Goal: Task Accomplishment & Management: Complete application form

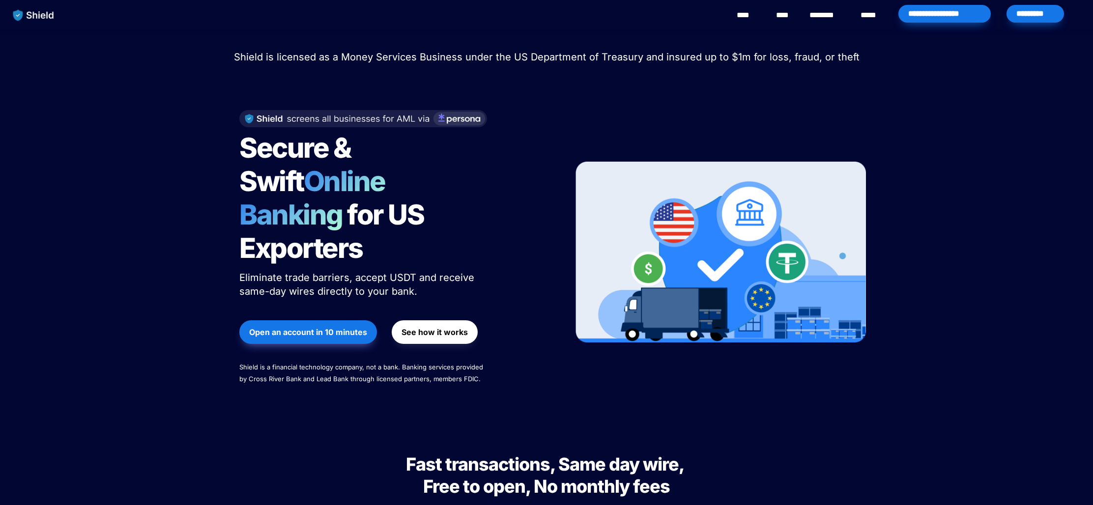
click at [1027, 13] on div "*********" at bounding box center [1034, 14] width 57 height 18
click at [296, 320] on button "Open an account in 10 minutes" at bounding box center [308, 332] width 138 height 24
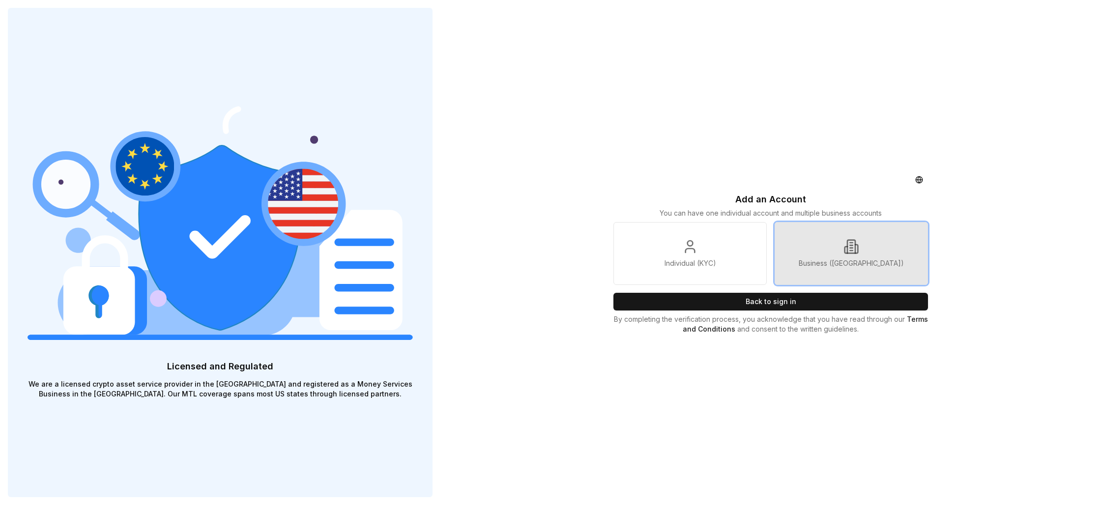
click at [869, 256] on link "Business ([GEOGRAPHIC_DATA])" at bounding box center [850, 253] width 153 height 63
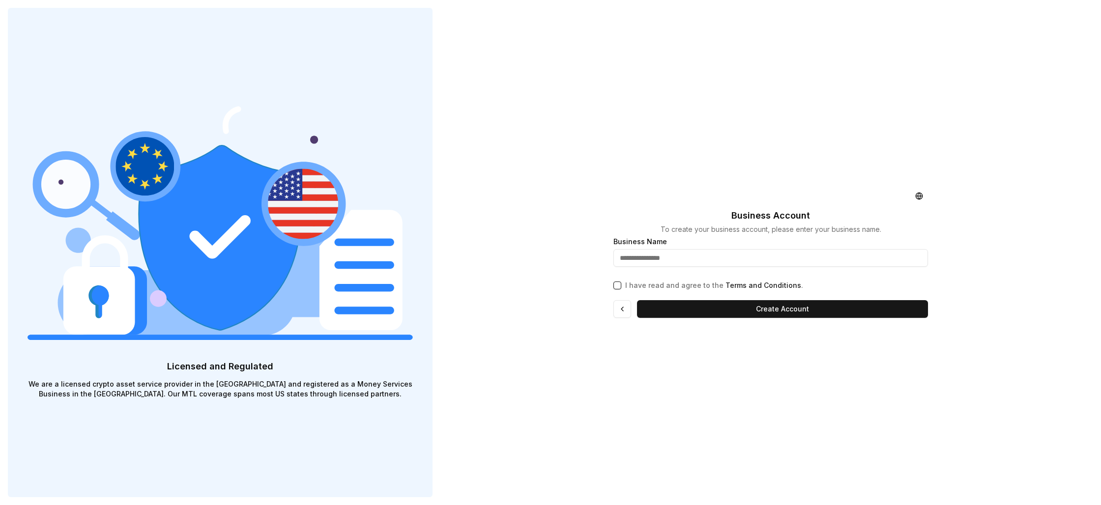
click at [679, 256] on input "text" at bounding box center [770, 258] width 314 height 18
type input "**********"
click at [616, 286] on button "I have read and agree to the Terms and Conditions ." at bounding box center [617, 286] width 8 height 8
click at [718, 309] on button "Create Account" at bounding box center [782, 309] width 291 height 18
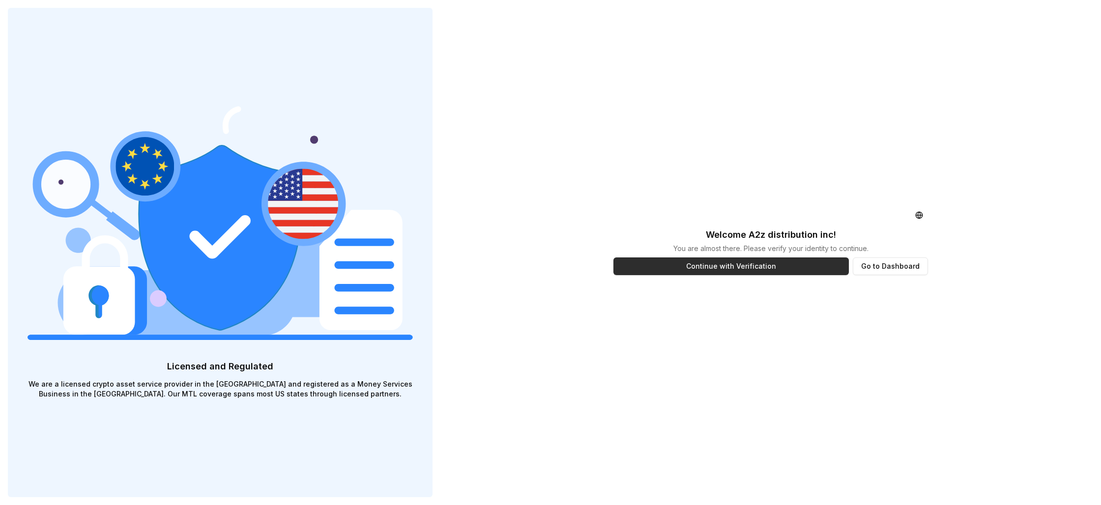
click at [763, 269] on button "Continue with Verification" at bounding box center [730, 266] width 235 height 18
click at [884, 267] on button "Go to Dashboard" at bounding box center [889, 266] width 75 height 18
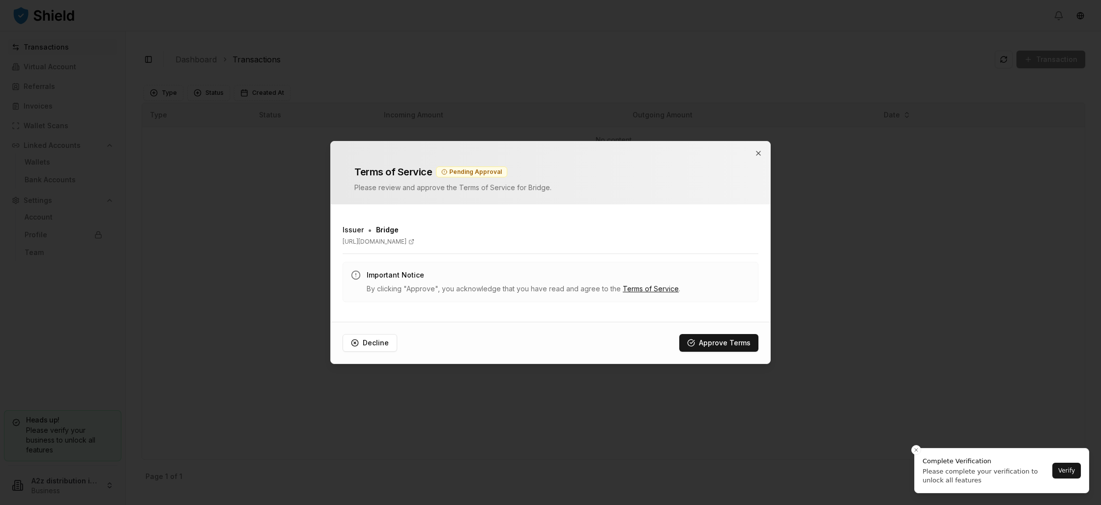
click at [1070, 472] on div at bounding box center [550, 252] width 1101 height 505
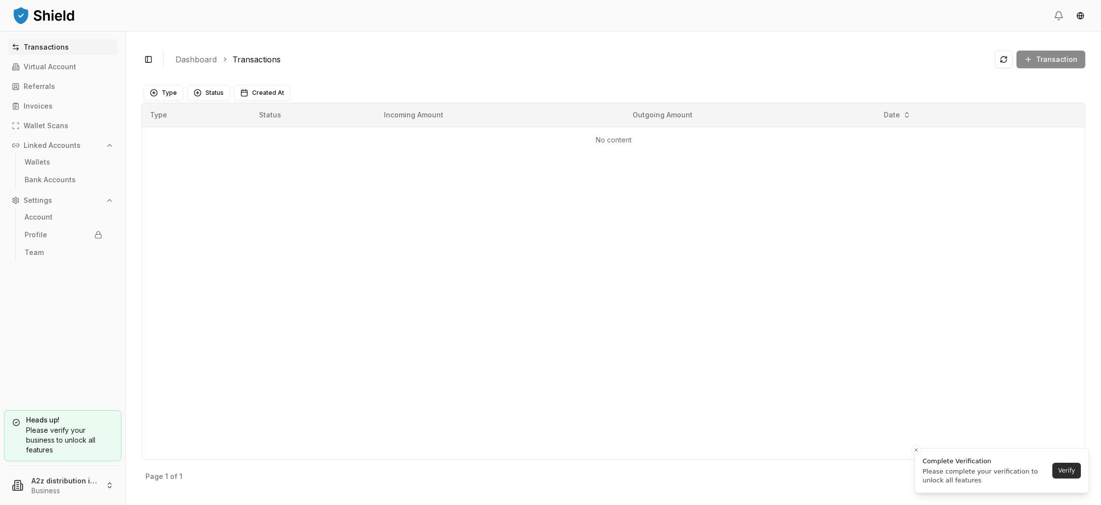
click at [1068, 472] on button "Verify" at bounding box center [1066, 471] width 28 height 16
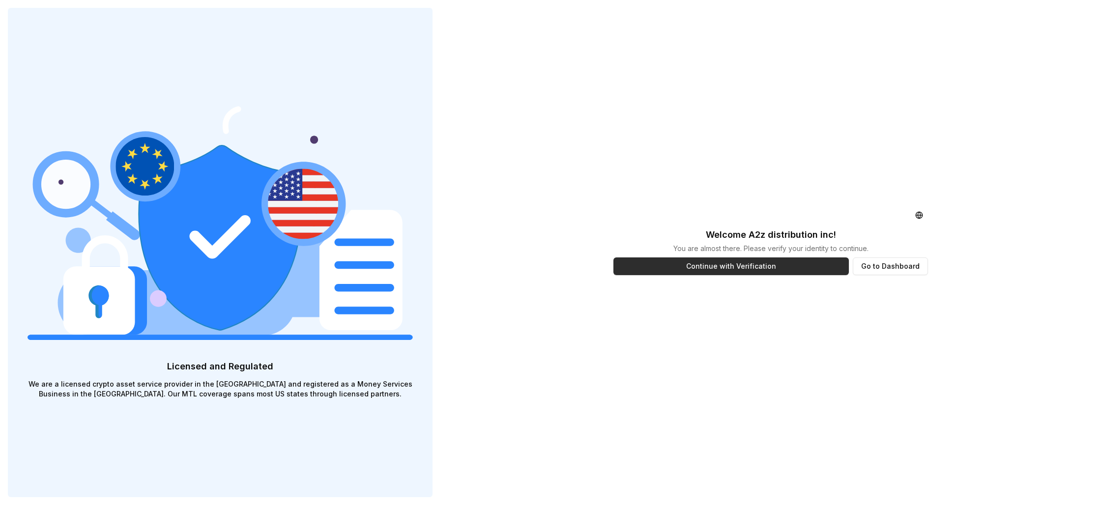
click at [719, 271] on button "Continue with Verification" at bounding box center [730, 266] width 235 height 18
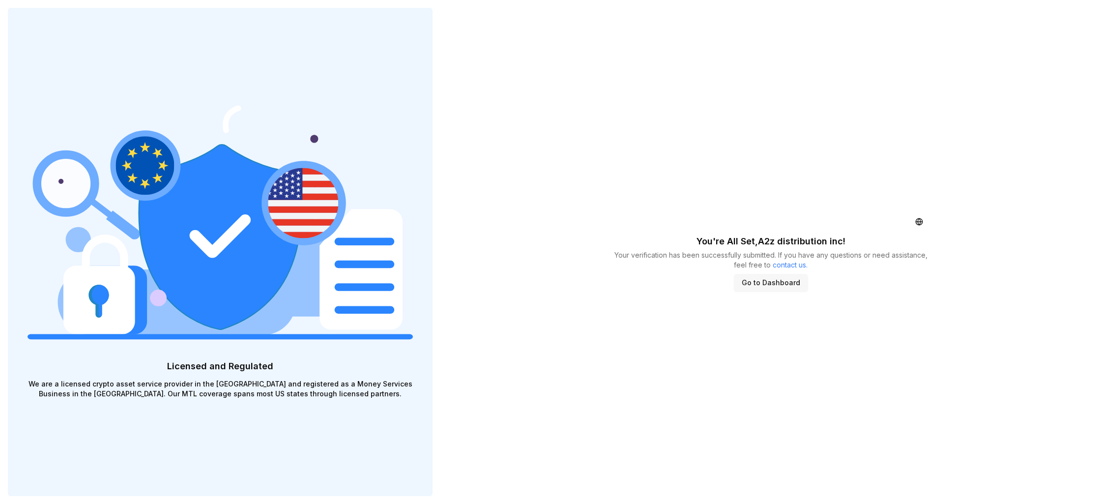
click at [765, 283] on button "Go to Dashboard" at bounding box center [771, 283] width 74 height 18
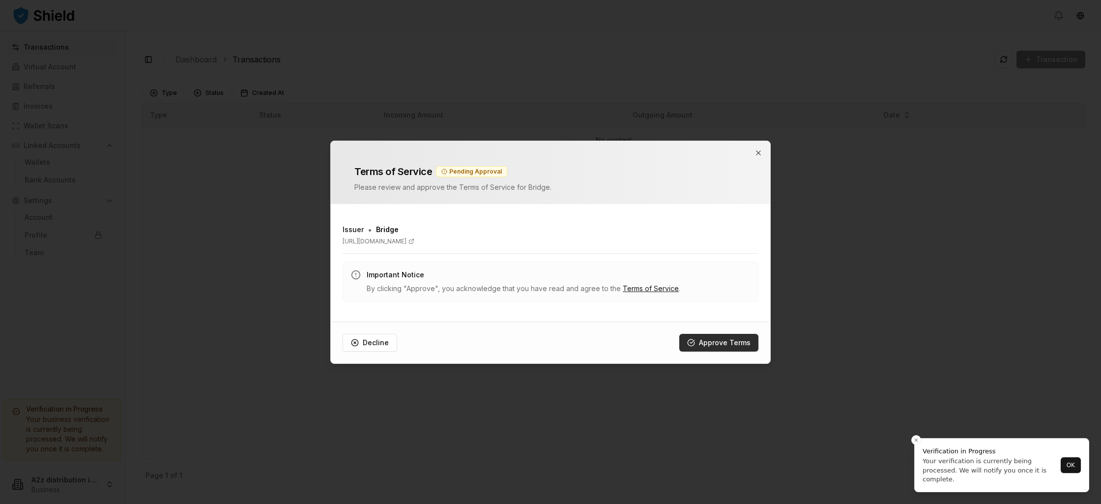
click at [733, 344] on button "Approve Terms" at bounding box center [718, 343] width 79 height 18
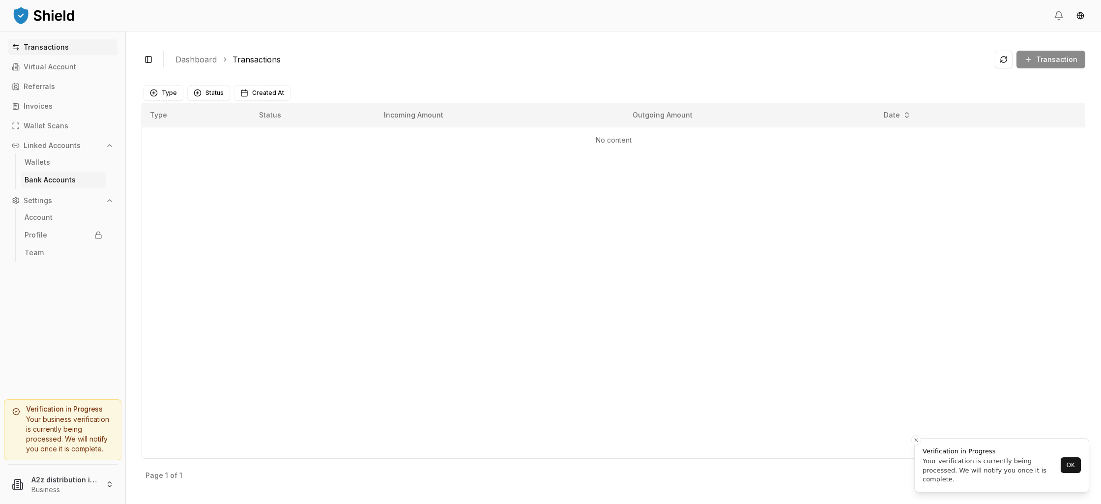
click at [44, 174] on link "Bank Accounts" at bounding box center [63, 180] width 85 height 16
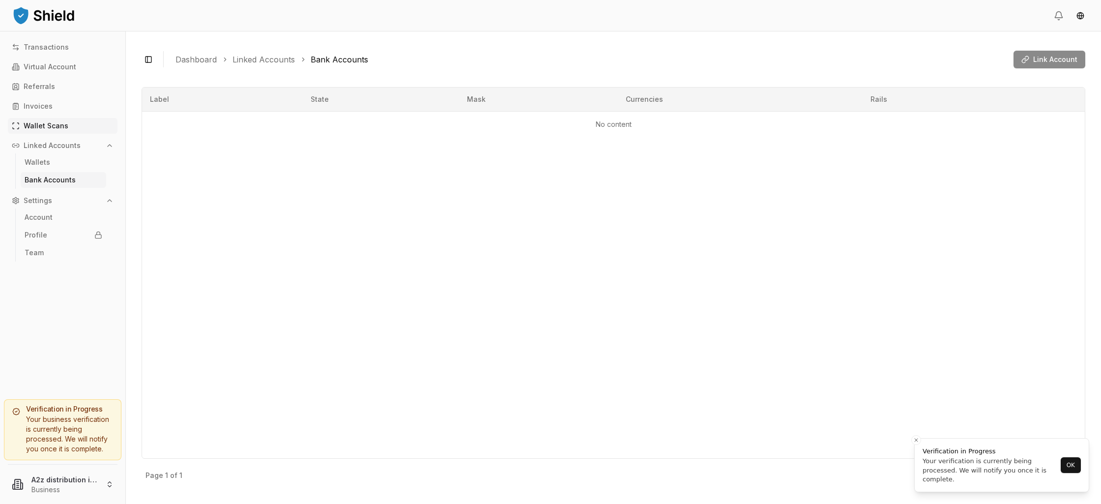
click at [69, 127] on link "Wallet Scans" at bounding box center [63, 126] width 110 height 16
click at [66, 52] on link "Transactions" at bounding box center [63, 47] width 110 height 16
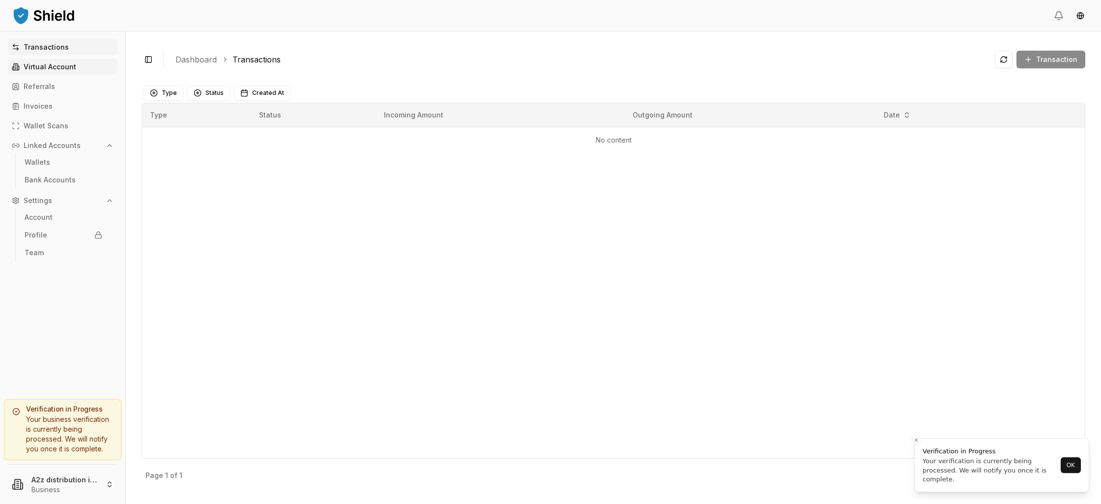
click at [45, 67] on p "Virtual Account" at bounding box center [50, 66] width 53 height 7
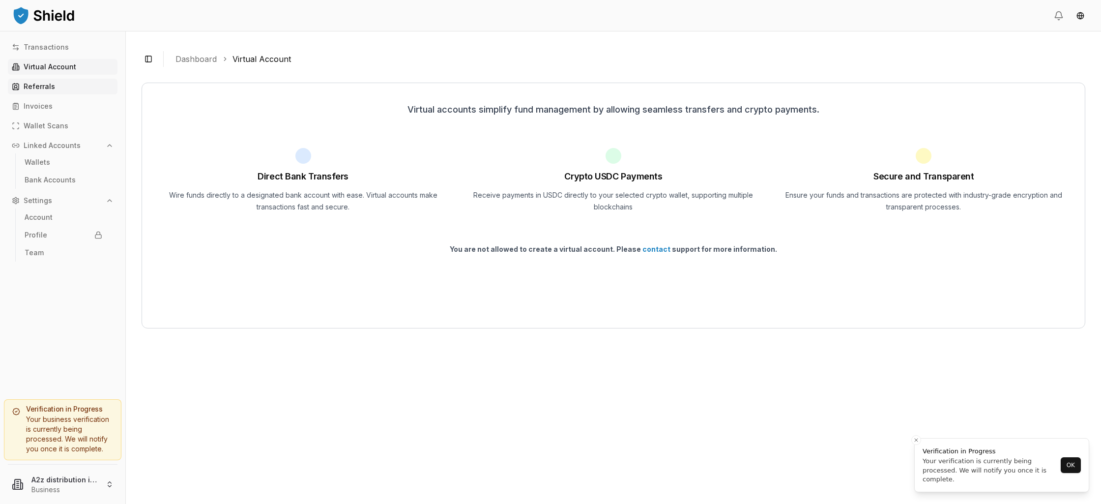
click at [41, 90] on p "Referrals" at bounding box center [39, 86] width 31 height 7
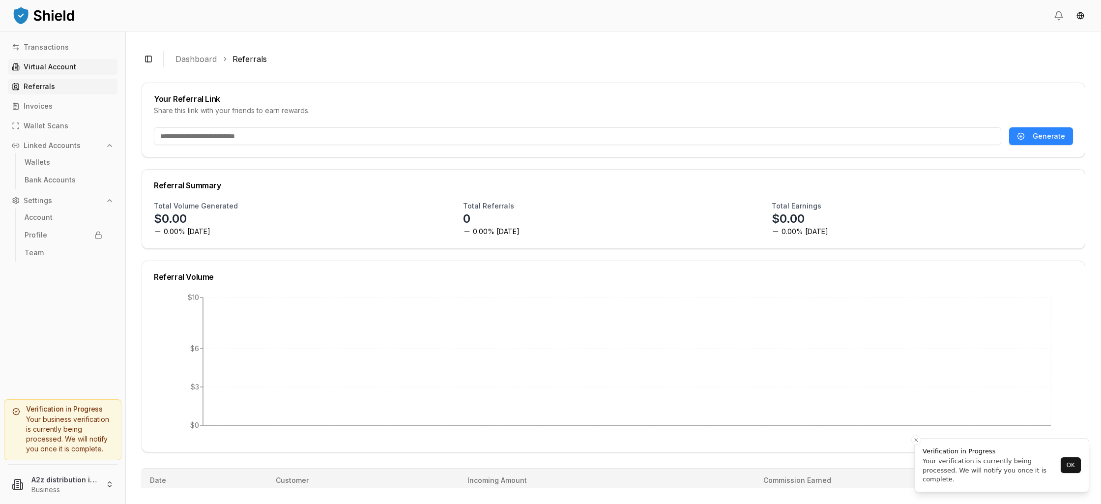
click at [42, 68] on p "Virtual Account" at bounding box center [50, 66] width 53 height 7
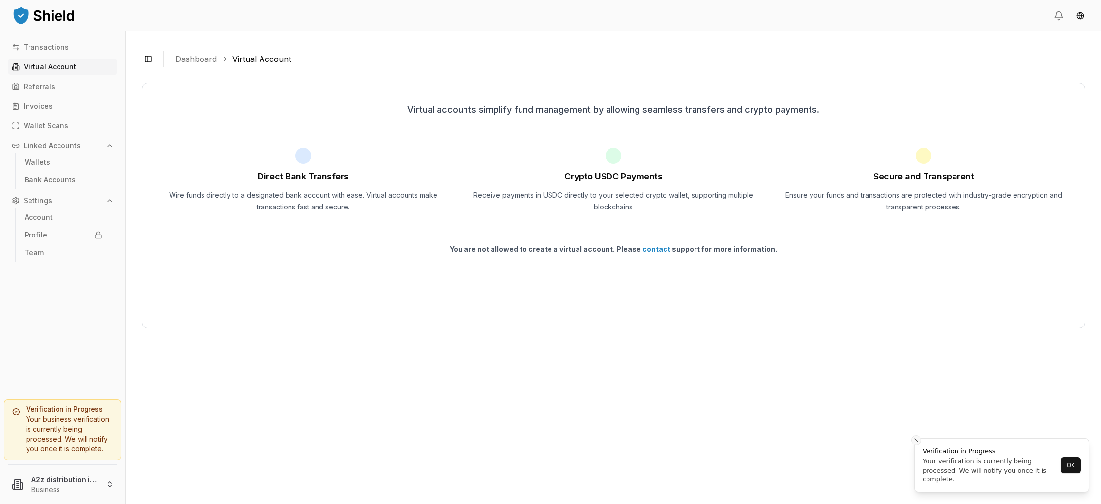
click at [918, 441] on icon "Close toast" at bounding box center [916, 440] width 6 height 6
click at [38, 165] on p "Wallets" at bounding box center [38, 162] width 26 height 7
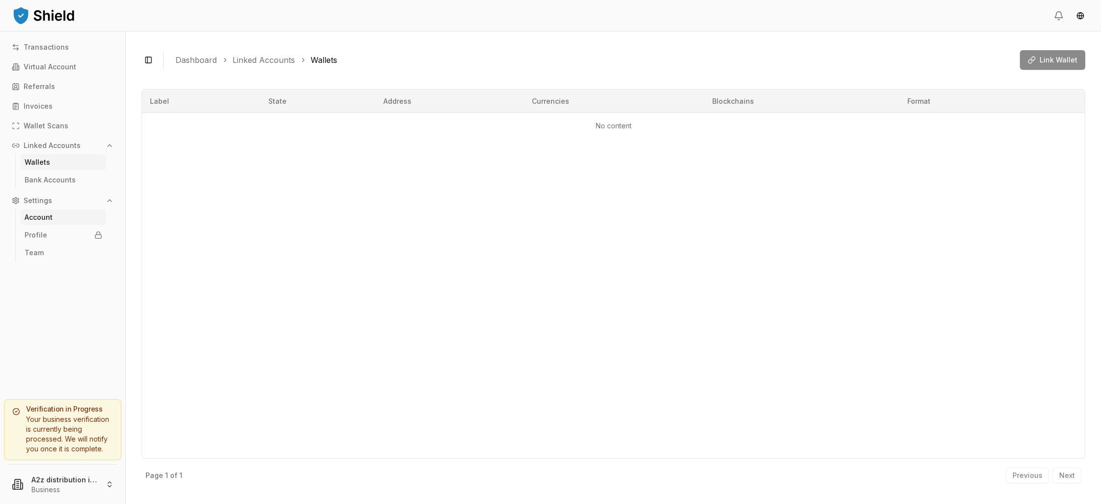
click at [50, 218] on p "Account" at bounding box center [39, 217] width 28 height 7
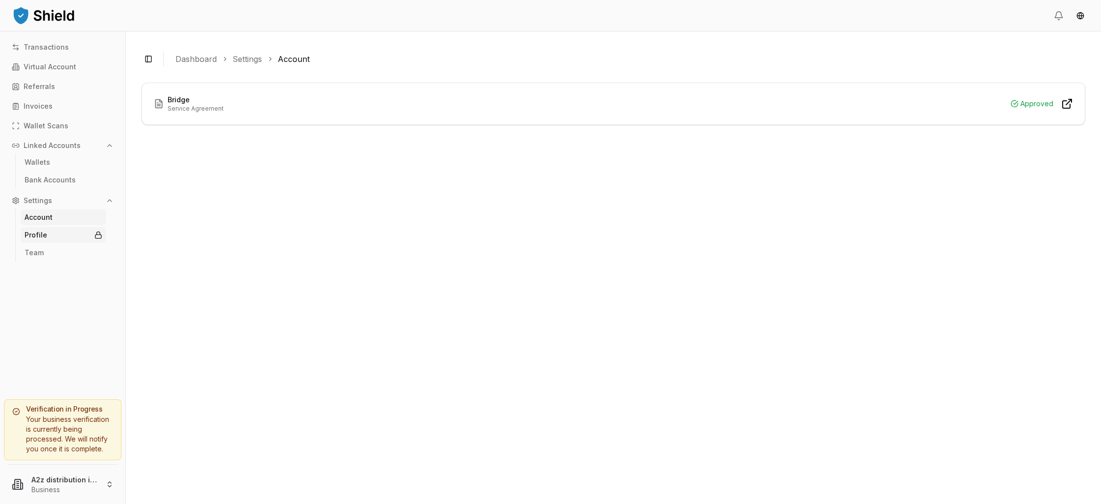
click at [63, 230] on link "Profile" at bounding box center [63, 235] width 85 height 16
click at [76, 240] on link "Profile" at bounding box center [63, 235] width 85 height 16
click at [59, 259] on link "Team" at bounding box center [63, 253] width 85 height 16
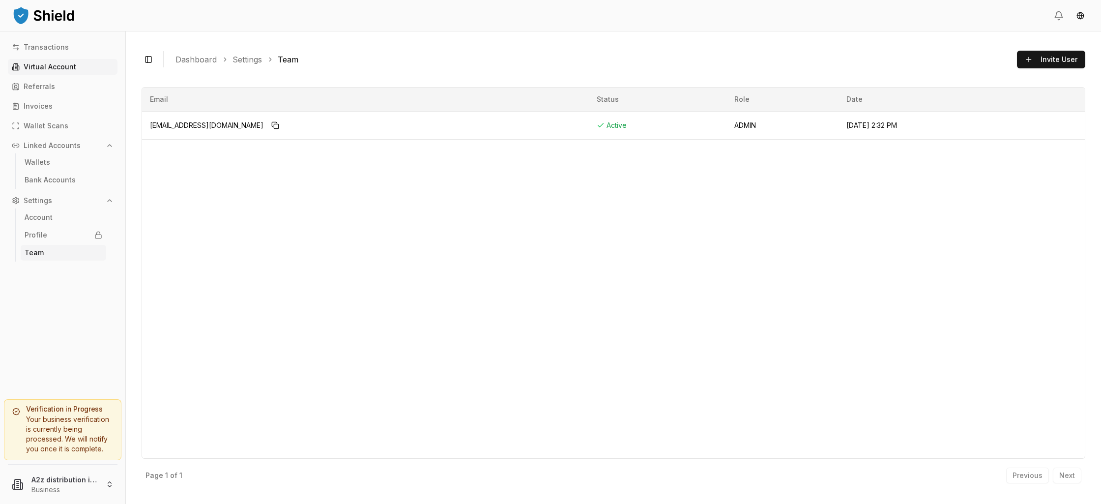
click at [52, 62] on link "Virtual Account" at bounding box center [63, 67] width 110 height 16
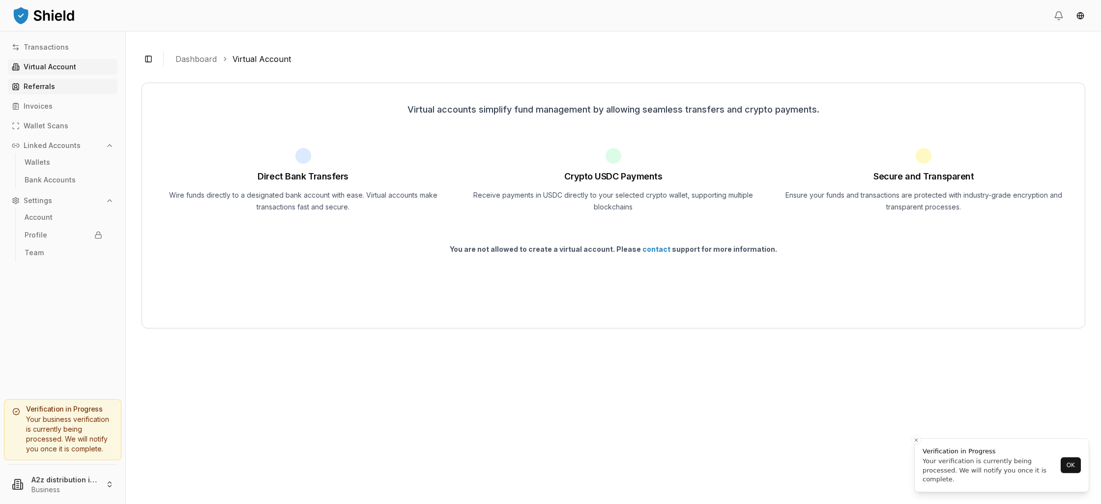
click at [50, 84] on p "Referrals" at bounding box center [39, 86] width 31 height 7
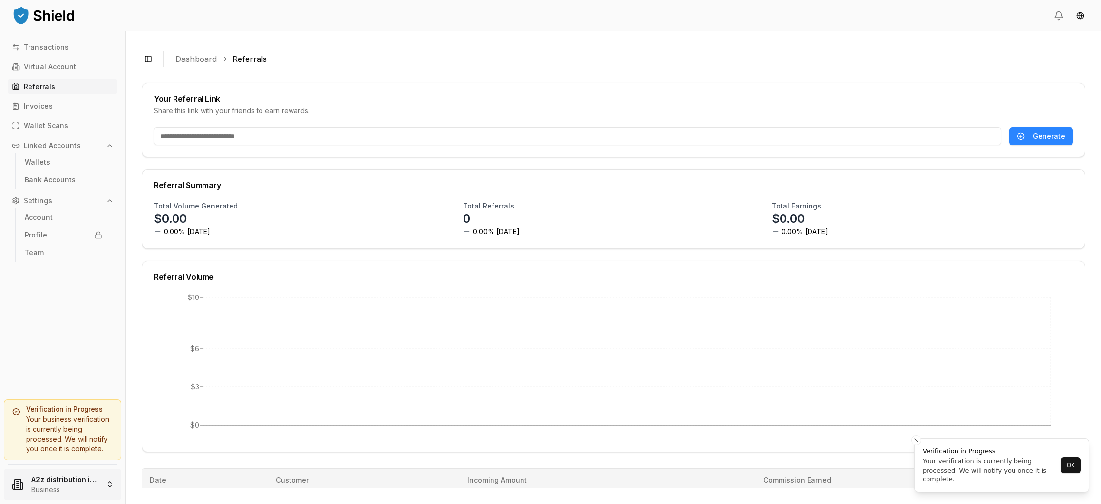
click at [117, 486] on html "Transactions Virtual Account Referrals Invoices Wallet Scans Linked Accounts Wa…" at bounding box center [550, 252] width 1101 height 504
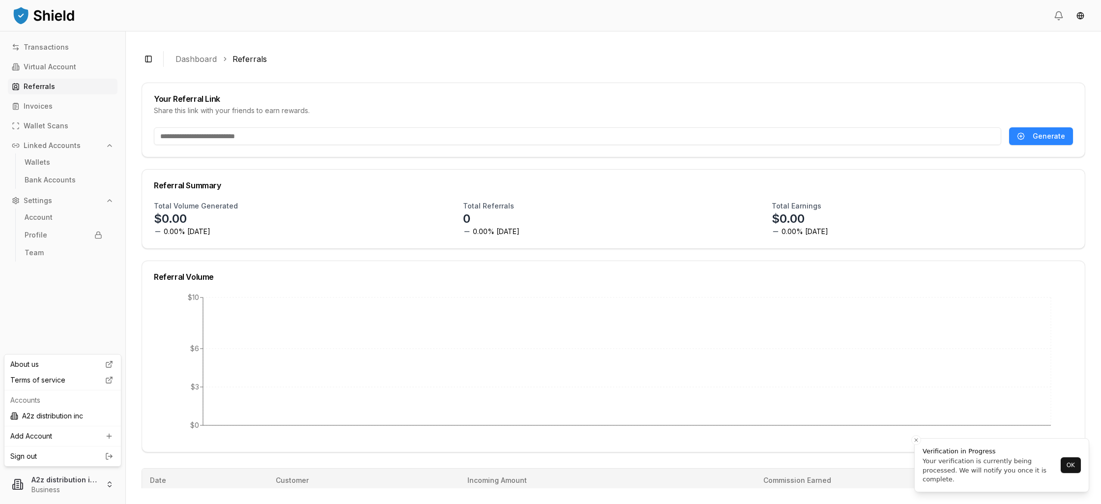
click at [88, 287] on html "Transactions Virtual Account Referrals Invoices Wallet Scans Linked Accounts Wa…" at bounding box center [550, 252] width 1101 height 504
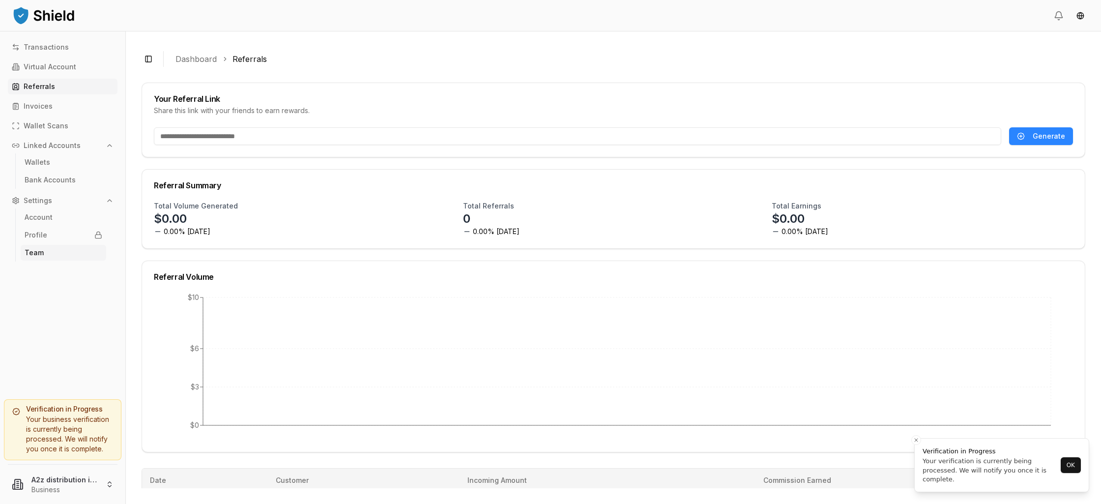
click at [40, 254] on p "Team" at bounding box center [34, 252] width 19 height 7
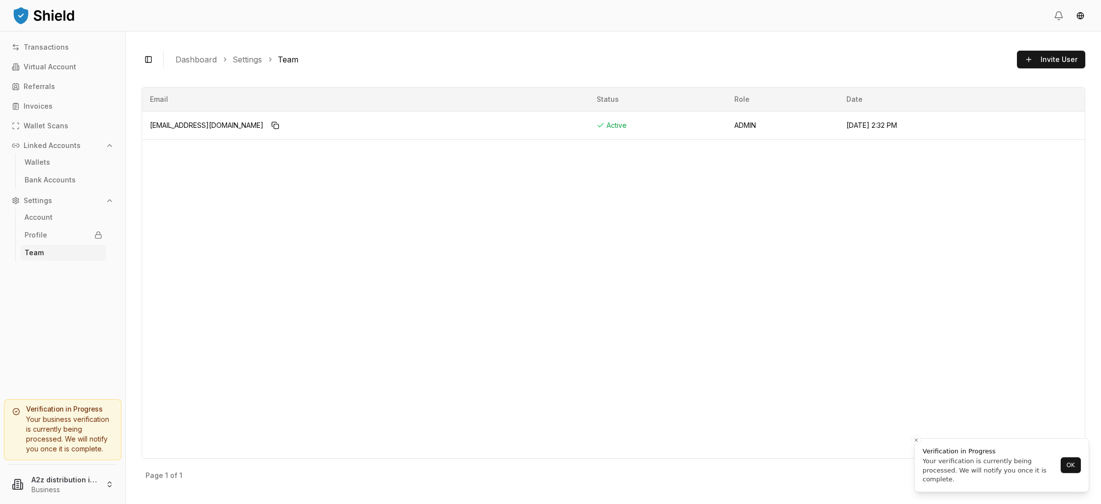
click at [77, 200] on button "Settings" at bounding box center [63, 201] width 110 height 16
click at [40, 86] on p "Referrals" at bounding box center [39, 86] width 31 height 7
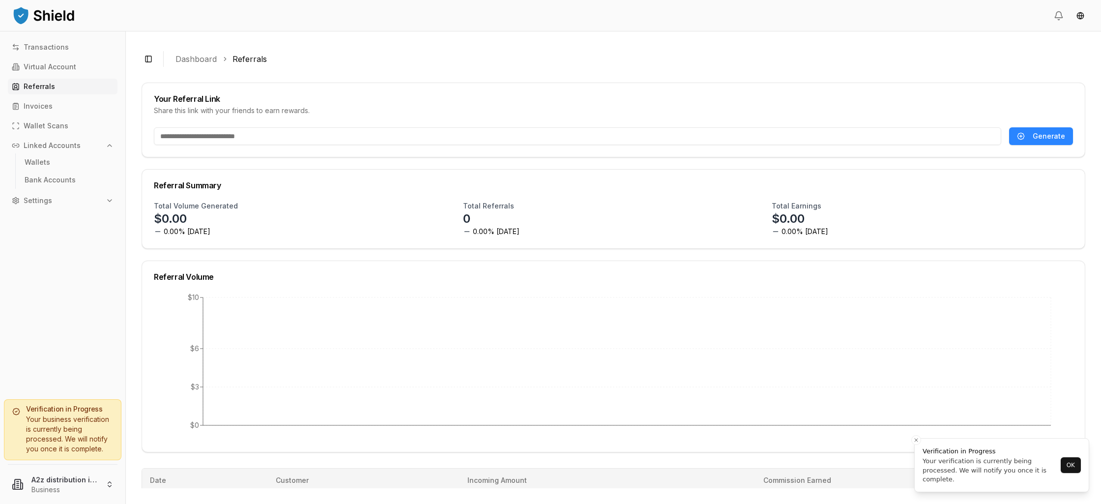
click at [18, 412] on icon at bounding box center [16, 411] width 8 height 8
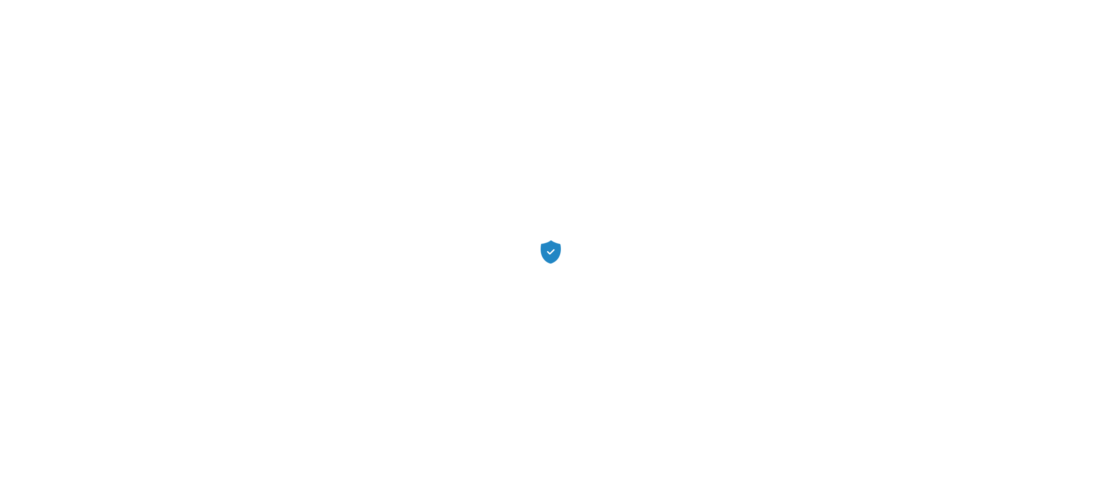
click at [69, 299] on div at bounding box center [550, 252] width 1101 height 504
